Goal: Task Accomplishment & Management: Manage account settings

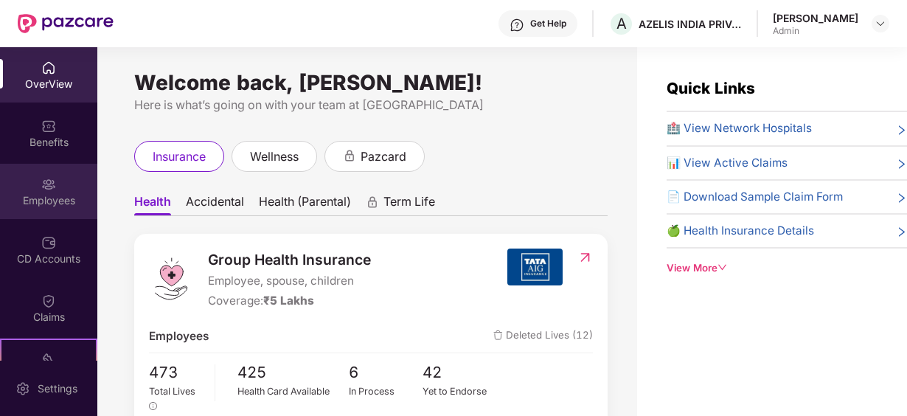
click at [29, 192] on div "Employees" at bounding box center [48, 191] width 97 height 55
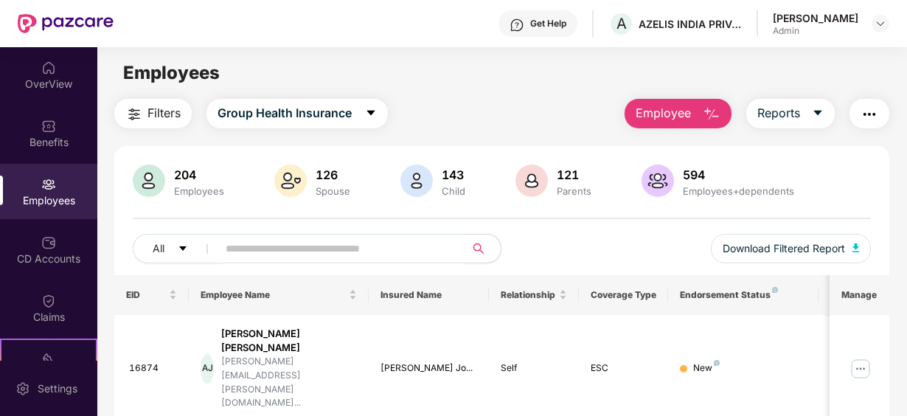
click at [253, 245] on input "text" at bounding box center [336, 248] width 220 height 22
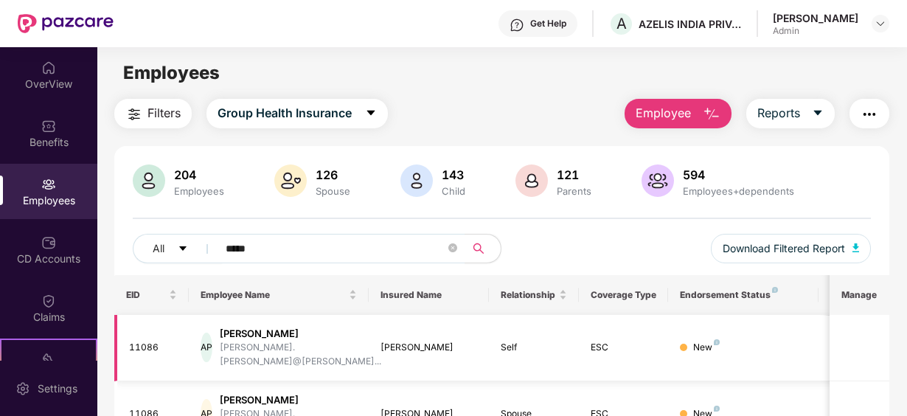
click at [714, 341] on div "New" at bounding box center [706, 348] width 27 height 14
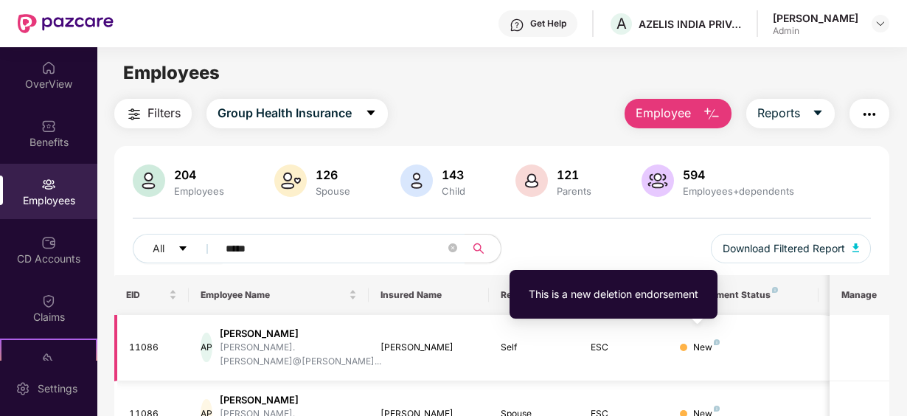
click at [714, 339] on img at bounding box center [716, 342] width 6 height 6
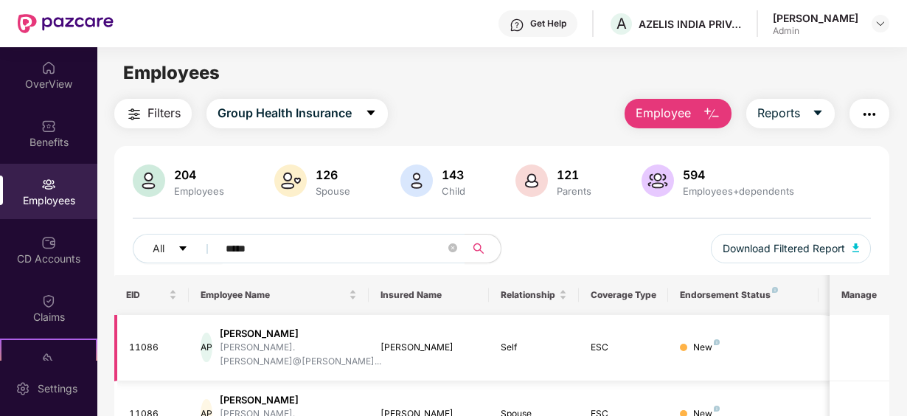
click at [716, 341] on div "New" at bounding box center [706, 348] width 27 height 14
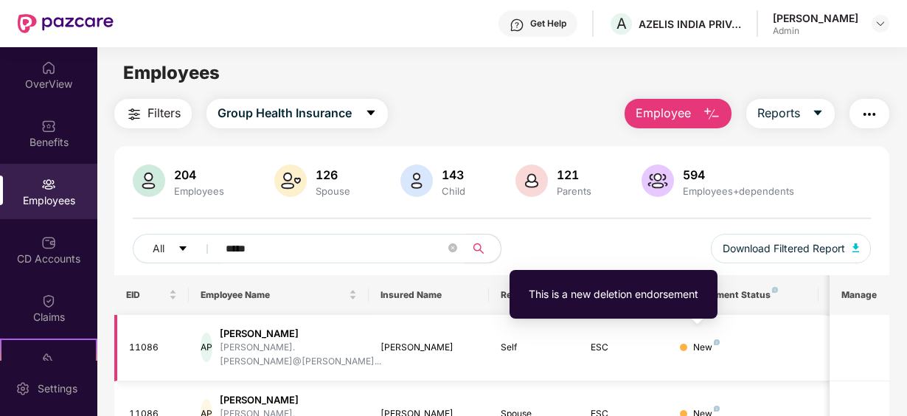
click at [716, 339] on img at bounding box center [716, 342] width 6 height 6
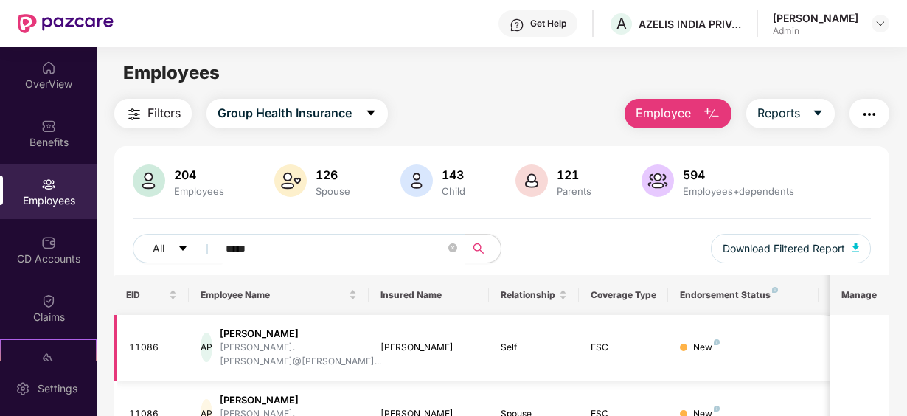
click at [732, 341] on div "New" at bounding box center [743, 348] width 126 height 14
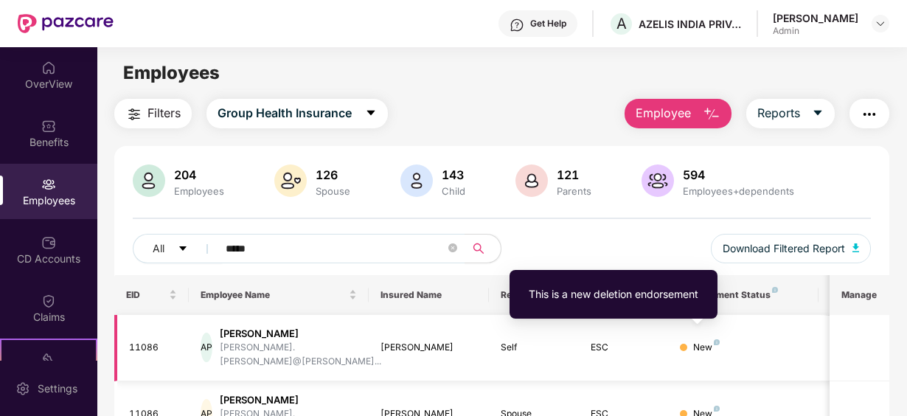
click at [718, 339] on img at bounding box center [716, 342] width 6 height 6
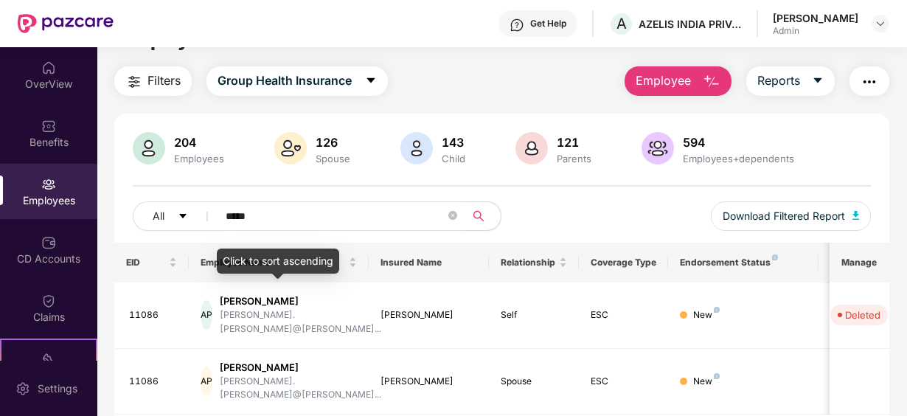
scroll to position [58, 0]
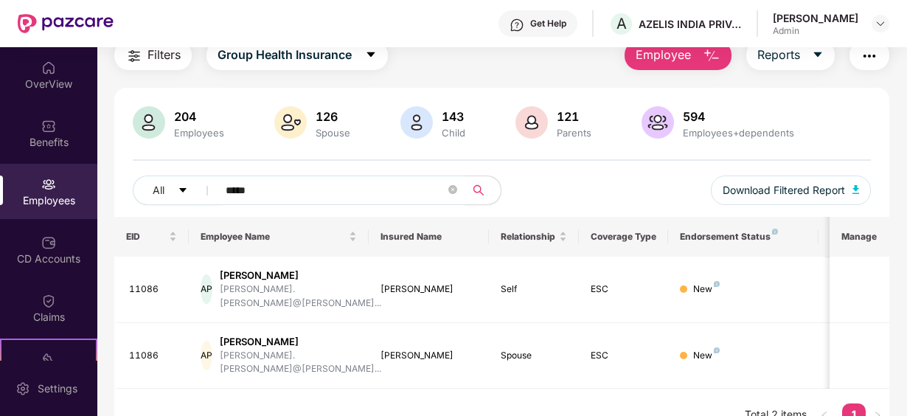
click at [270, 189] on input "*****" at bounding box center [336, 190] width 220 height 22
type input "*"
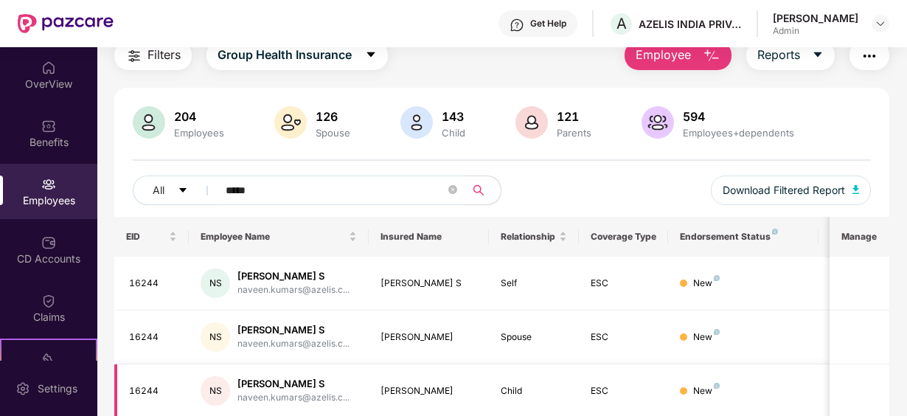
type input "*****"
